Goal: Task Accomplishment & Management: Manage account settings

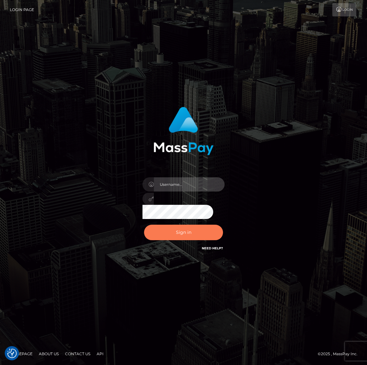
type input "[PERSON_NAME].spree"
click at [197, 236] on button "Sign in" at bounding box center [183, 231] width 79 height 15
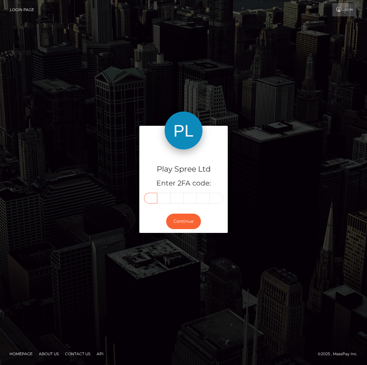
click at [151, 193] on input "text" at bounding box center [150, 198] width 13 height 11
click at [144, 196] on input "text" at bounding box center [150, 198] width 13 height 11
type input "8"
type input "2"
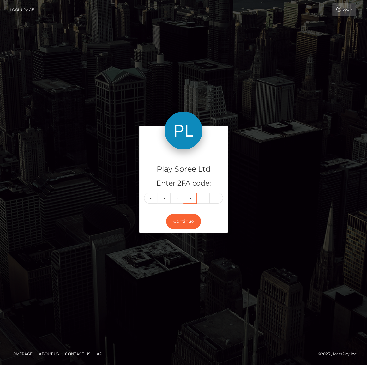
type input "2"
type input "7"
